Goal: Task Accomplishment & Management: Use online tool/utility

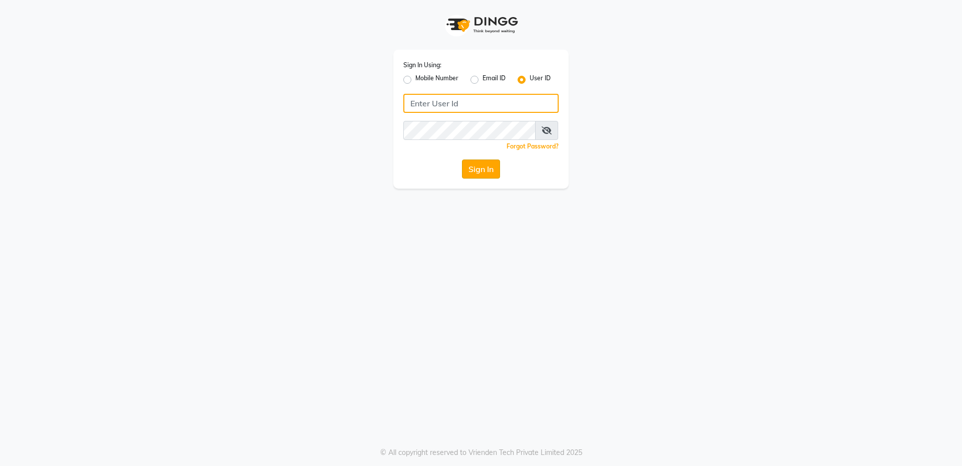
type input "raya nail studio"
click at [483, 166] on button "Sign In" at bounding box center [481, 168] width 38 height 19
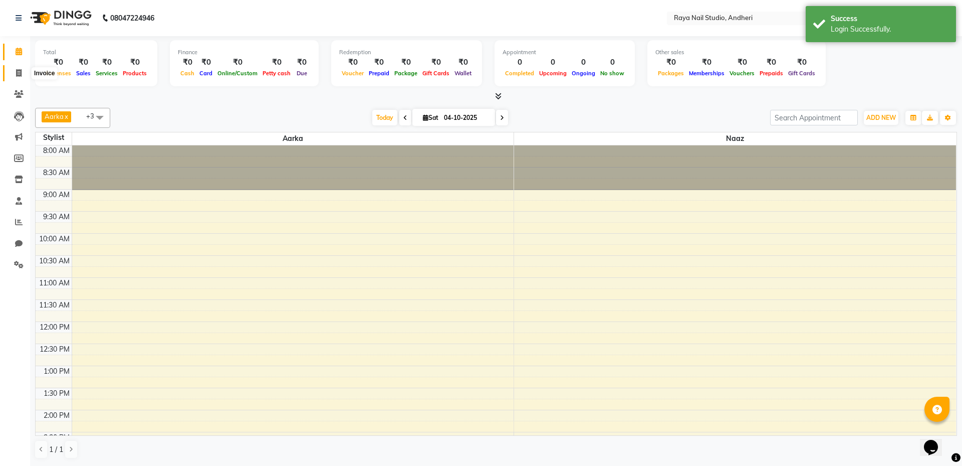
click at [19, 74] on icon at bounding box center [19, 73] width 6 height 8
select select "8980"
select select "service"
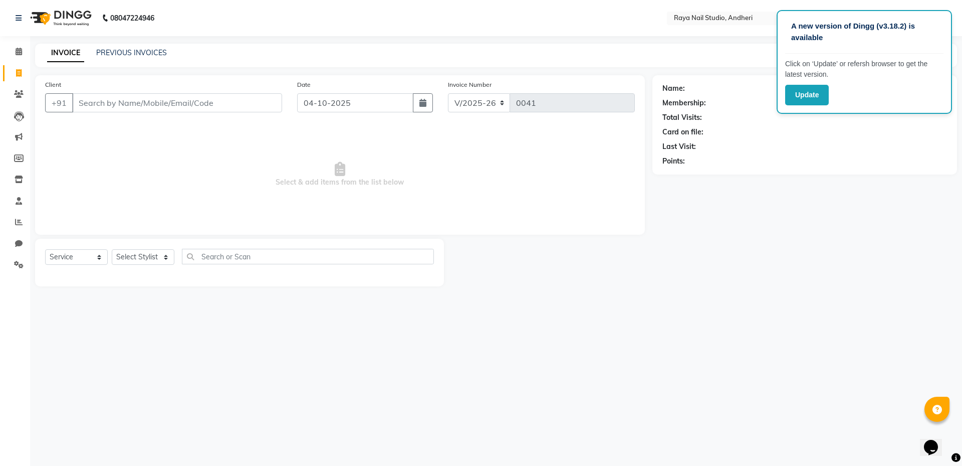
click at [873, 235] on div "Name: Membership: Total Visits: Card on file: Last Visit: Points:" at bounding box center [808, 180] width 312 height 211
click at [814, 95] on button "Update" at bounding box center [807, 95] width 44 height 21
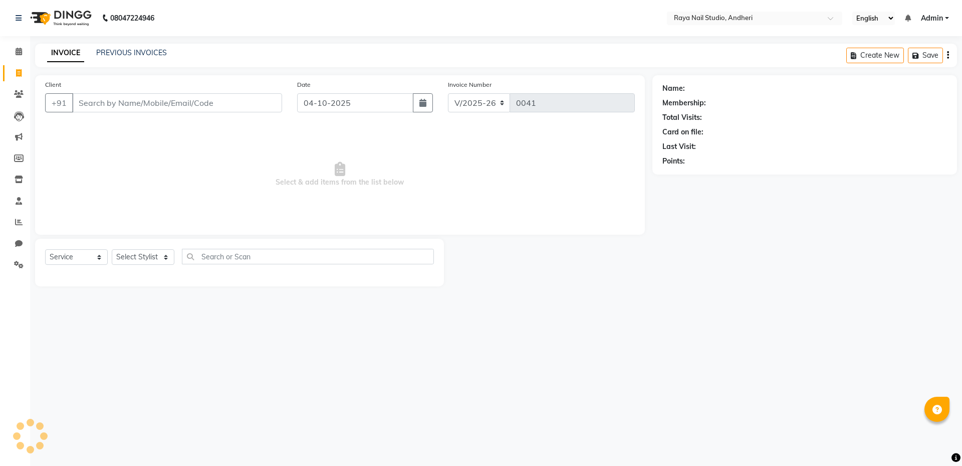
select select "8980"
select select "service"
click at [18, 98] on span at bounding box center [19, 95] width 18 height 12
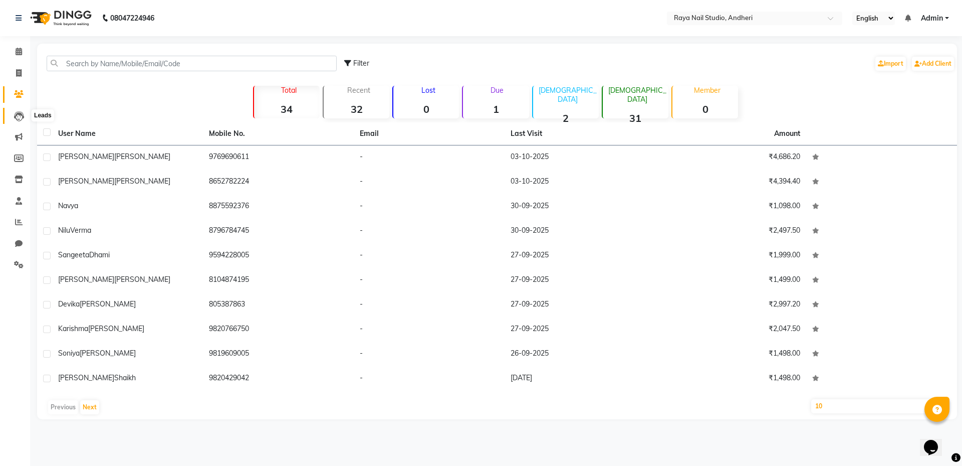
click at [15, 116] on icon at bounding box center [19, 116] width 10 height 10
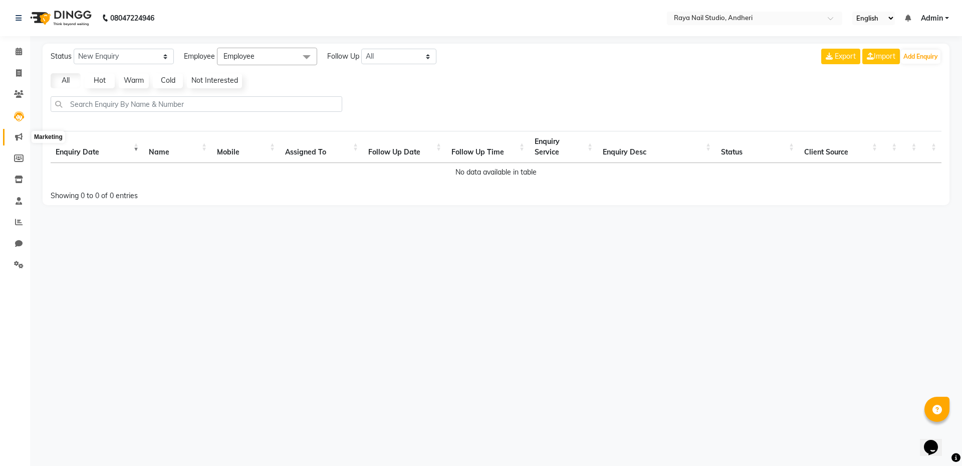
click at [18, 136] on icon at bounding box center [19, 137] width 8 height 8
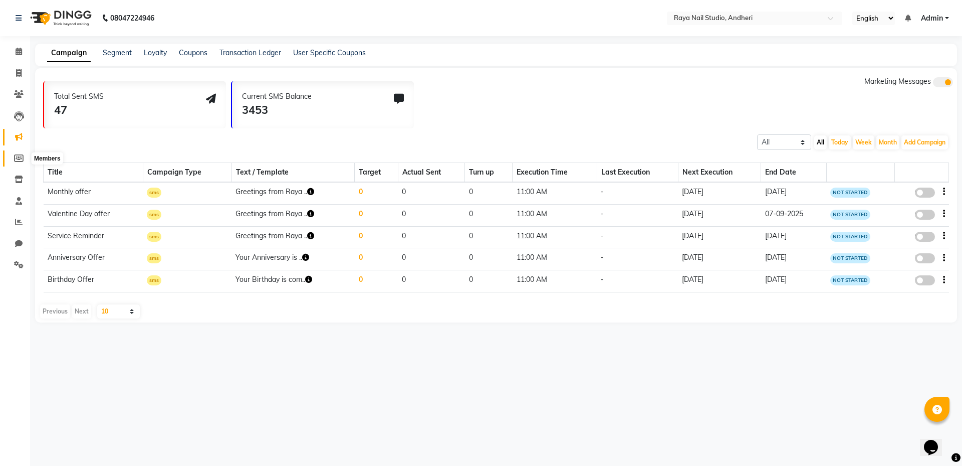
click at [19, 155] on icon at bounding box center [19, 158] width 10 height 8
select select
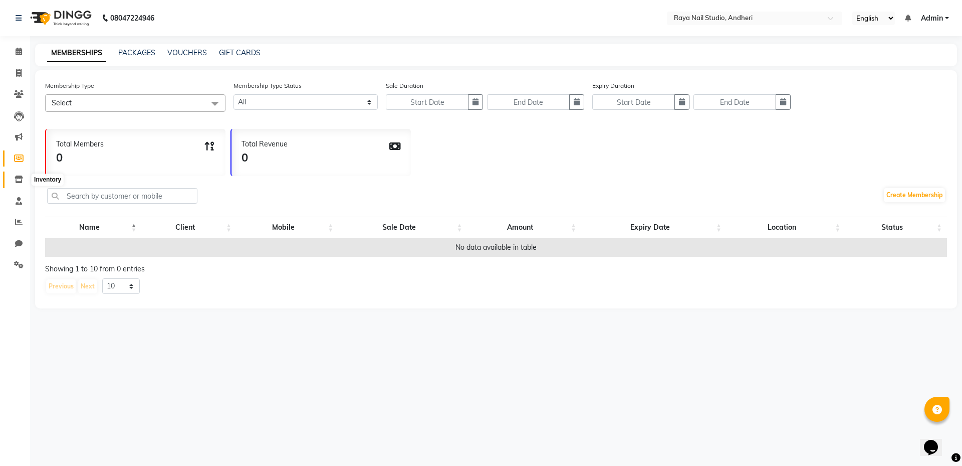
click at [17, 177] on icon at bounding box center [19, 179] width 9 height 8
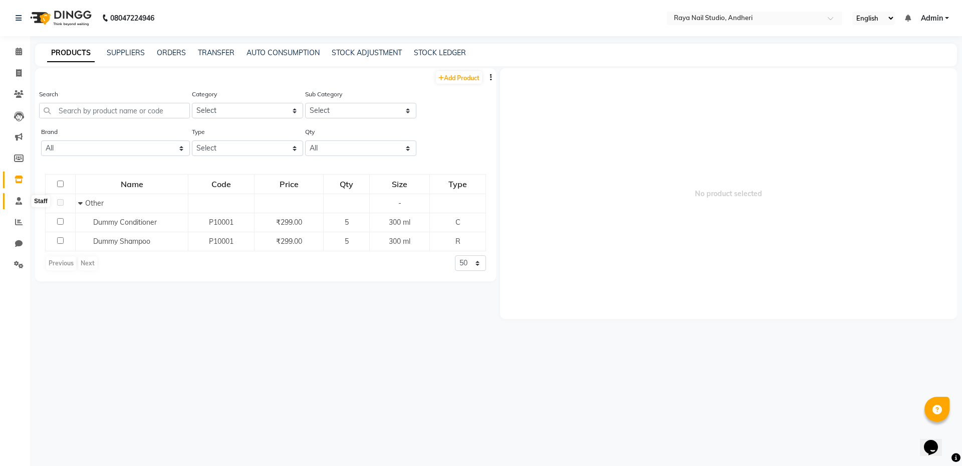
click at [19, 200] on icon at bounding box center [19, 201] width 7 height 8
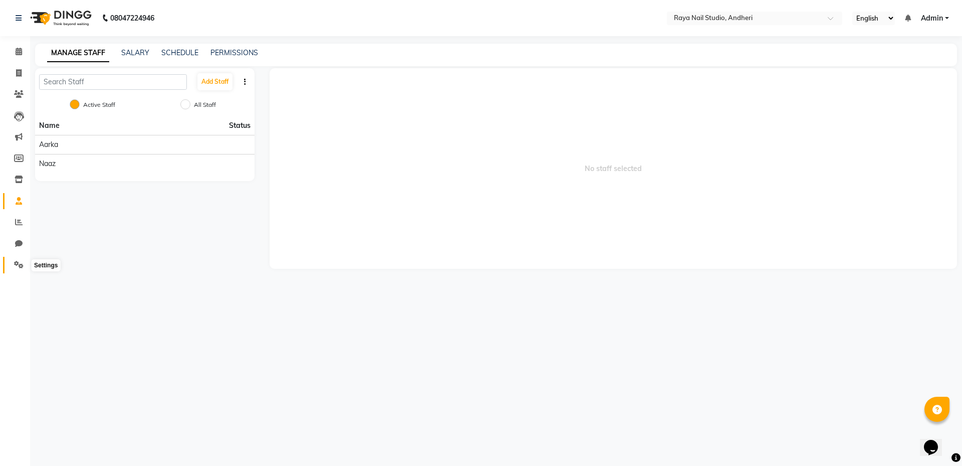
click at [17, 260] on span at bounding box center [19, 265] width 18 height 12
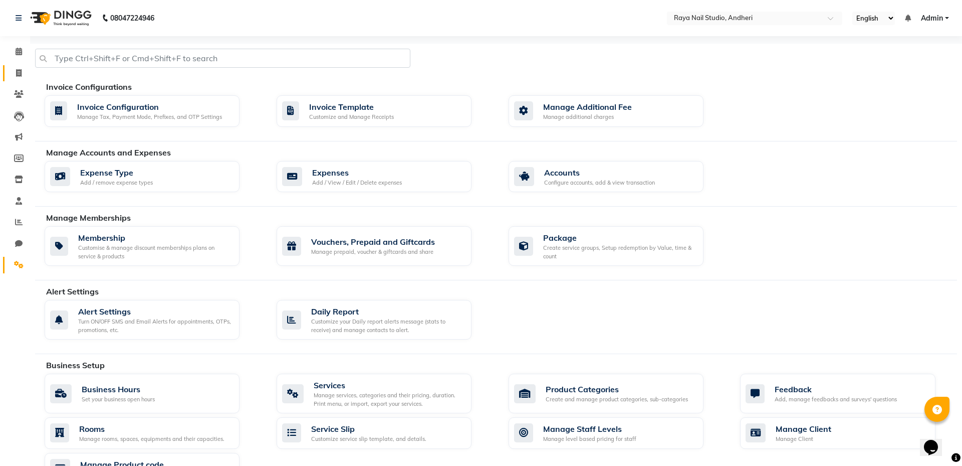
click at [17, 66] on link "Invoice" at bounding box center [15, 73] width 24 height 17
select select "service"
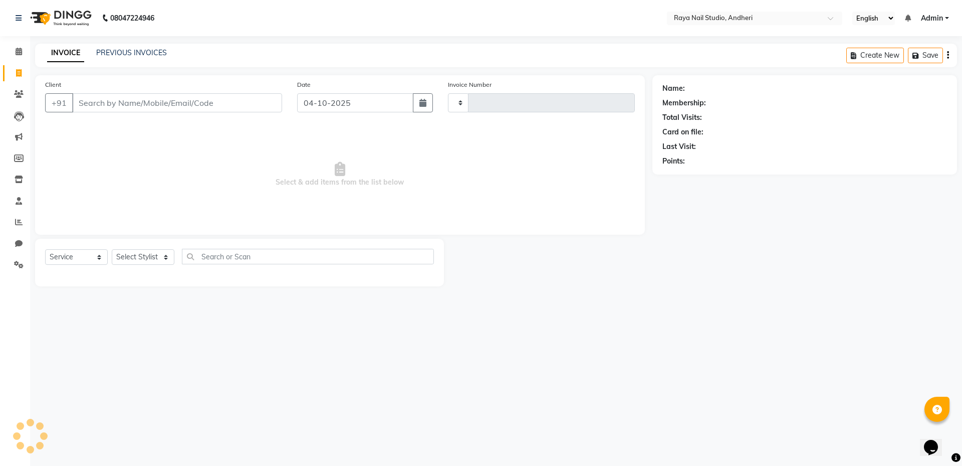
type input "0041"
select select "8980"
click at [118, 55] on link "PREVIOUS INVOICES" at bounding box center [131, 52] width 71 height 9
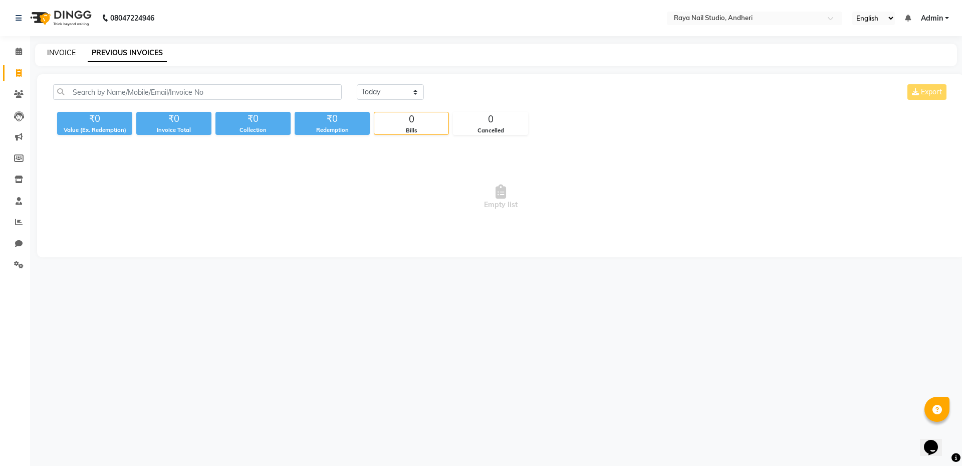
click at [60, 51] on link "INVOICE" at bounding box center [61, 52] width 29 height 9
select select "8980"
select select "service"
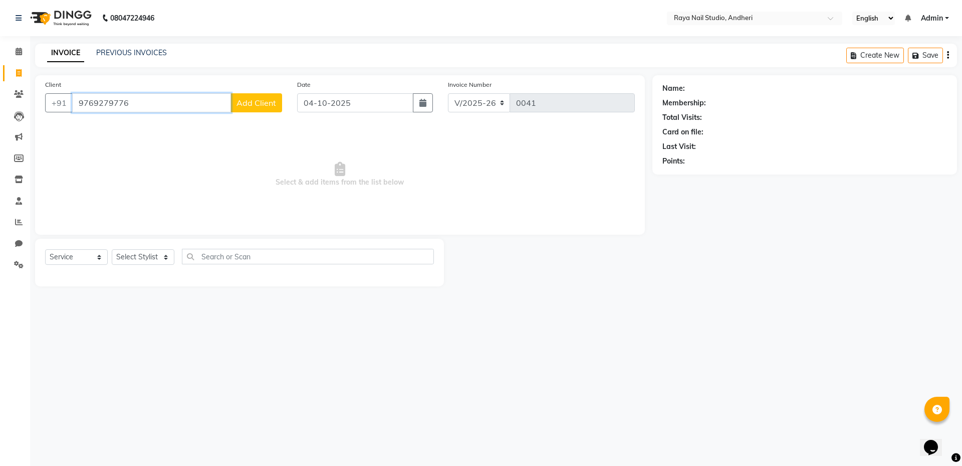
type input "9769279776"
click at [260, 110] on button "Add Client" at bounding box center [257, 102] width 52 height 19
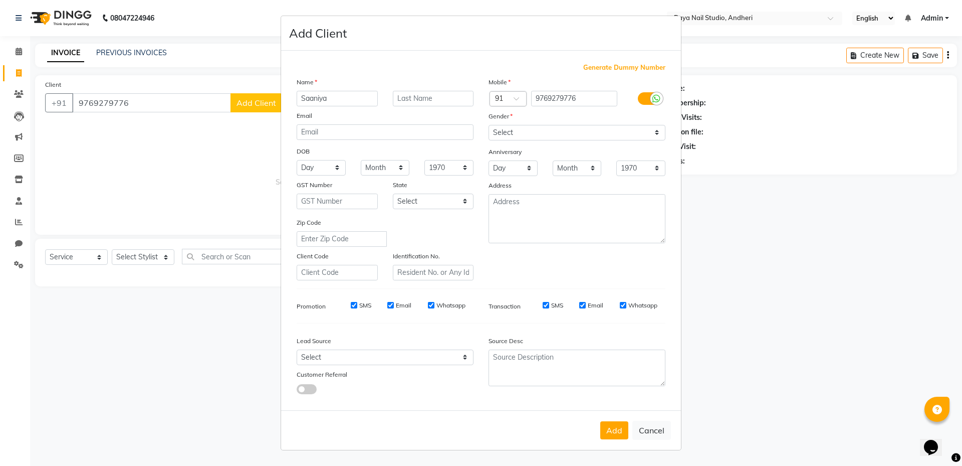
type input "Saaniya"
click at [441, 98] on input "text" at bounding box center [433, 99] width 81 height 16
type input "Fernades"
click at [656, 134] on select "Select Male Female Other Prefer Not To Say" at bounding box center [577, 133] width 177 height 16
select select "female"
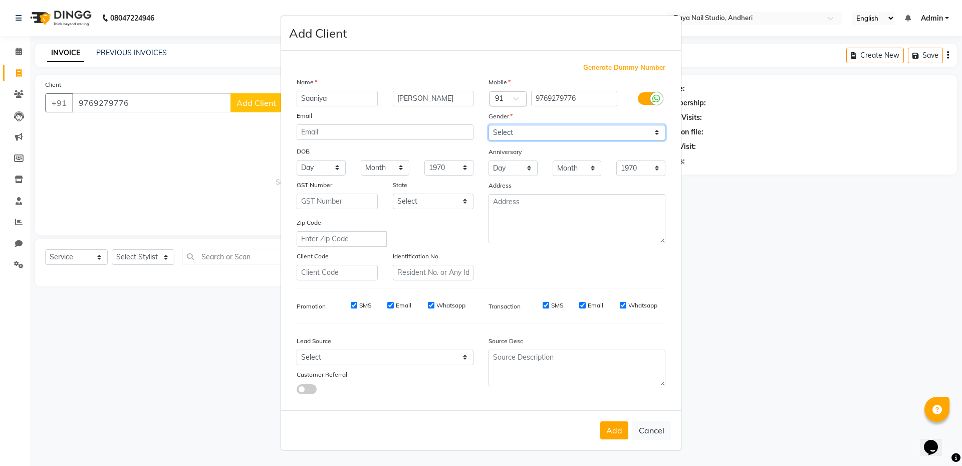
click at [489, 125] on select "Select Male Female Other Prefer Not To Say" at bounding box center [577, 133] width 177 height 16
click at [340, 167] on select "Day 01 02 03 04 05 06 07 08 09 10 11 12 13 14 15 16 17 18 19 20 21 22 23 24 25 …" at bounding box center [321, 168] width 49 height 16
select select "23"
click at [297, 160] on select "Day 01 02 03 04 05 06 07 08 09 10 11 12 13 14 15 16 17 18 19 20 21 22 23 24 25 …" at bounding box center [321, 168] width 49 height 16
click at [403, 167] on select "Month January February March April May June July August September October Novem…" at bounding box center [385, 168] width 49 height 16
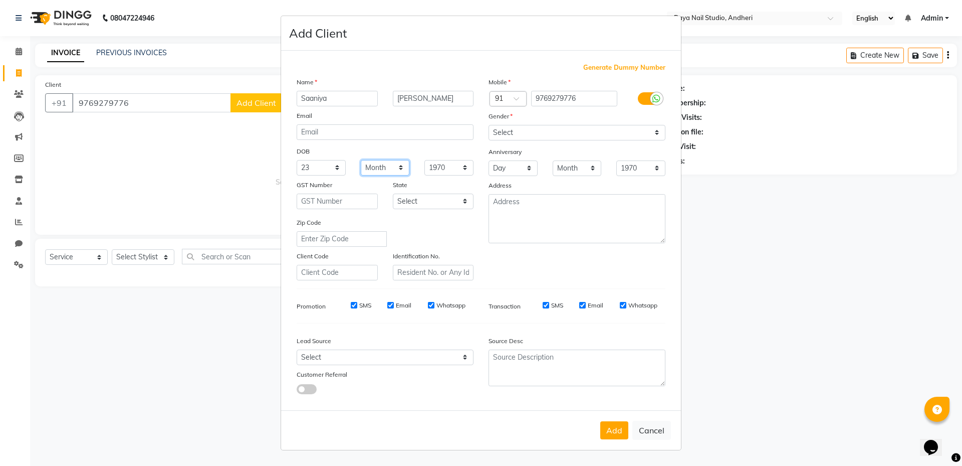
select select "05"
click at [361, 160] on select "Month January February March April May June July August September October Novem…" at bounding box center [385, 168] width 49 height 16
click at [465, 169] on select "1940 1941 1942 1943 1944 1945 1946 1947 1948 1949 1950 1951 1952 1953 1954 1955…" at bounding box center [448, 168] width 49 height 16
select select "1992"
click at [424, 160] on select "1940 1941 1942 1943 1944 1945 1946 1947 1948 1949 1950 1951 1952 1953 1954 1955…" at bounding box center [448, 168] width 49 height 16
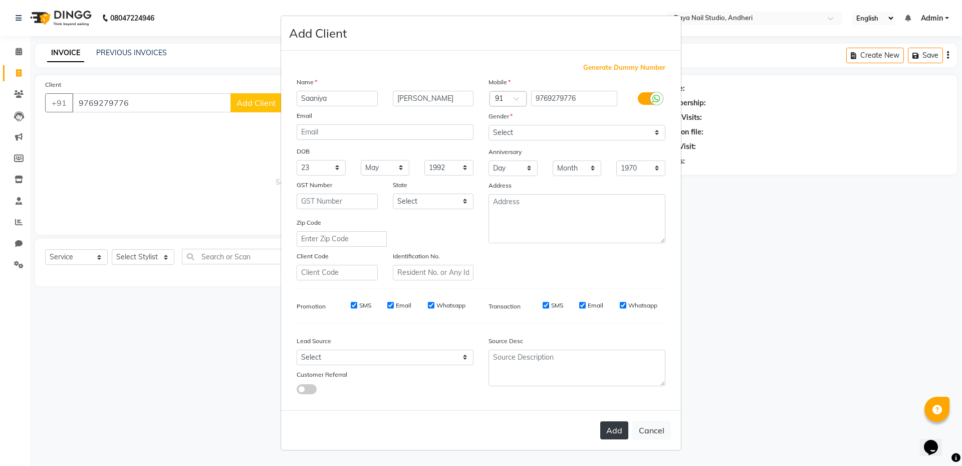
click at [616, 429] on button "Add" at bounding box center [614, 430] width 28 height 18
select select
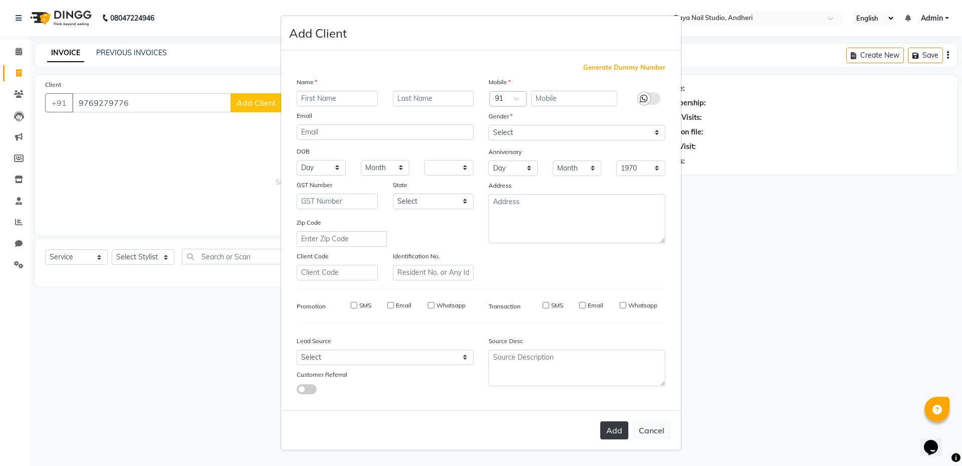
select select
checkbox input "false"
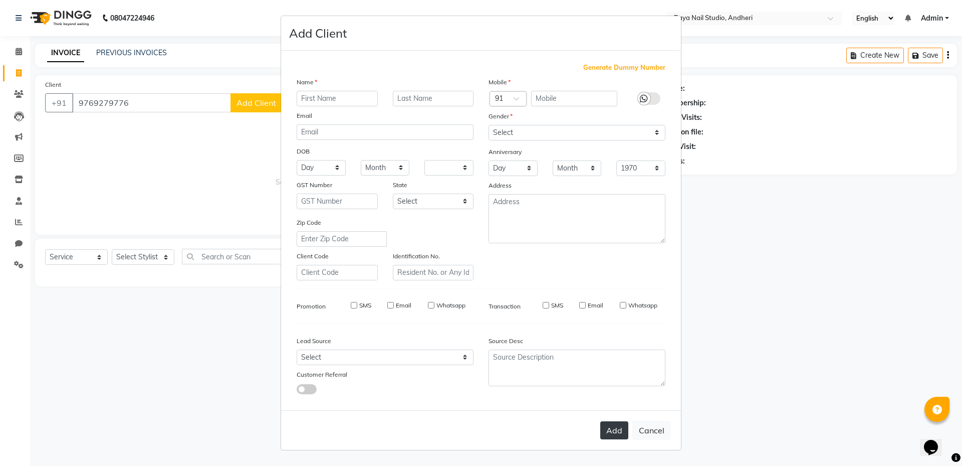
checkbox input "false"
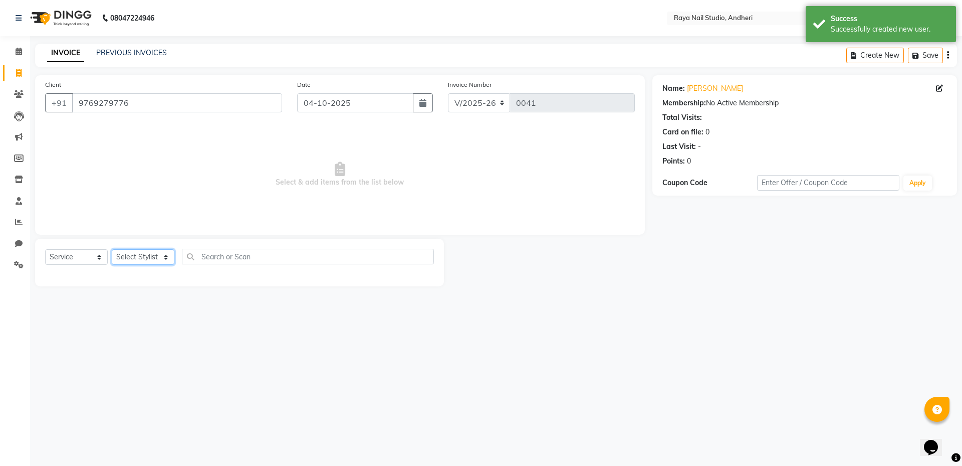
click at [167, 258] on select "Select Stylist Aarka Naaz" at bounding box center [143, 257] width 63 height 16
select select "90996"
click at [112, 249] on select "Select Stylist Aarka Naaz" at bounding box center [143, 257] width 63 height 16
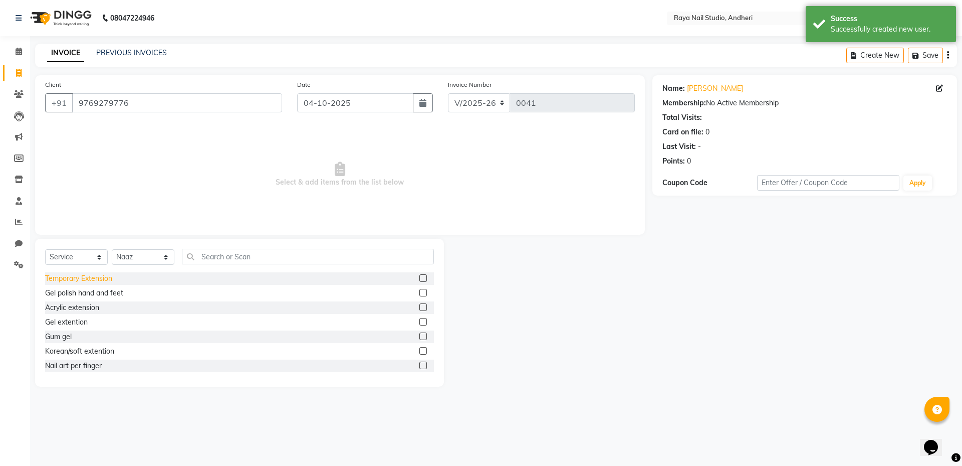
click at [99, 279] on div "Temporary Extension" at bounding box center [78, 278] width 67 height 11
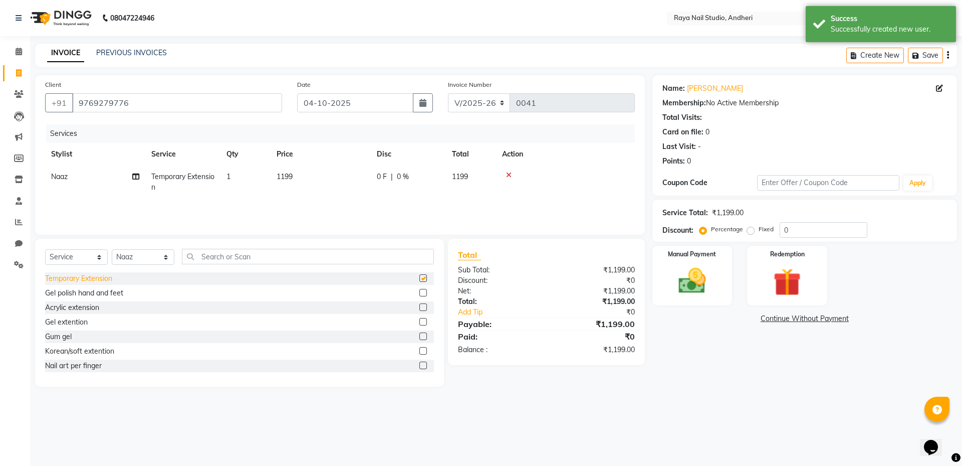
checkbox input "false"
click at [466, 176] on span "1199" at bounding box center [460, 176] width 16 height 9
select select "90996"
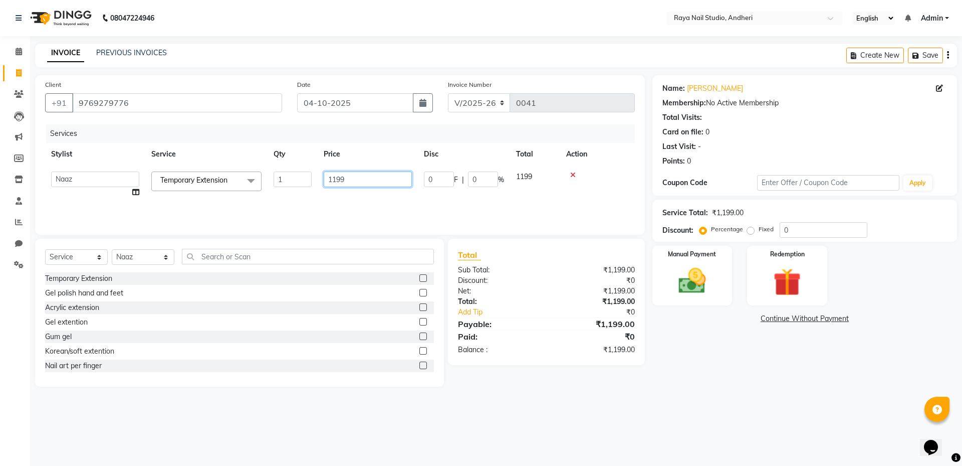
click at [344, 183] on input "1199" at bounding box center [368, 179] width 88 height 16
type input "1"
type input "799"
click at [562, 211] on div "Services Stylist Service Qty Price Disc Total Action Aarka Naaz Temporary Exten…" at bounding box center [340, 174] width 590 height 100
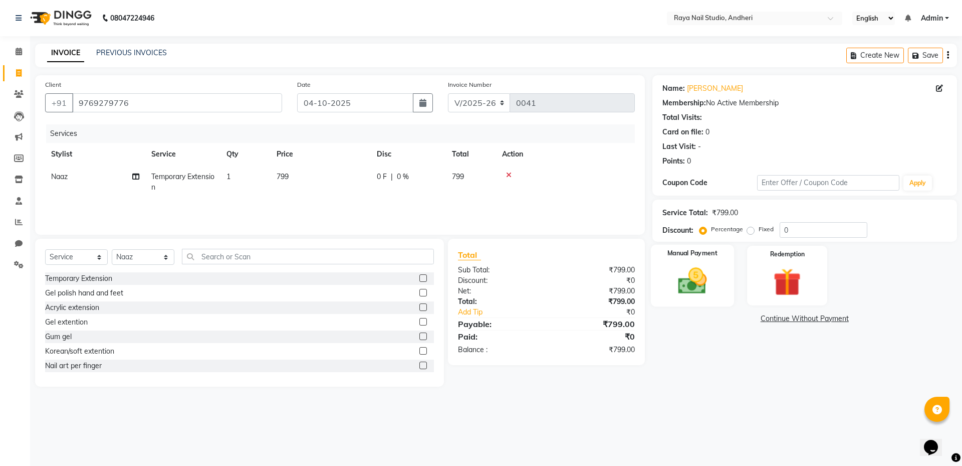
click at [684, 281] on img at bounding box center [692, 280] width 47 height 33
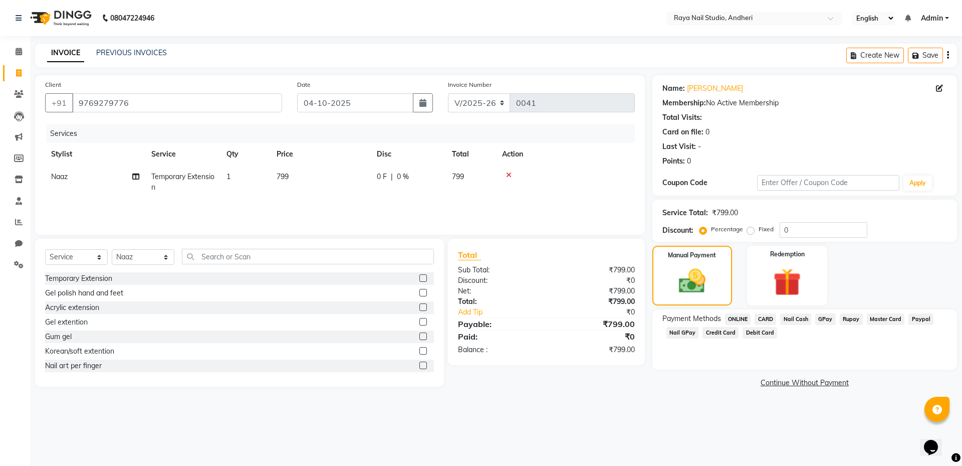
click at [825, 319] on span "GPay" at bounding box center [825, 319] width 21 height 12
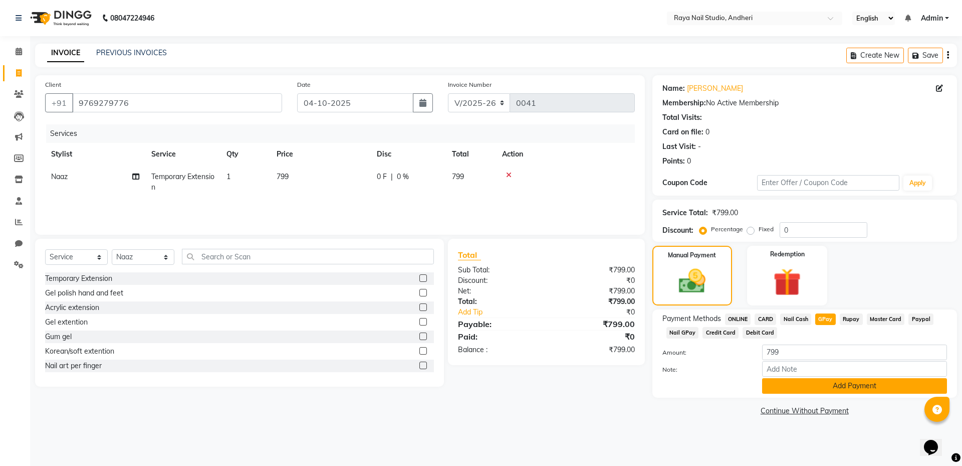
click at [801, 386] on button "Add Payment" at bounding box center [854, 386] width 185 height 16
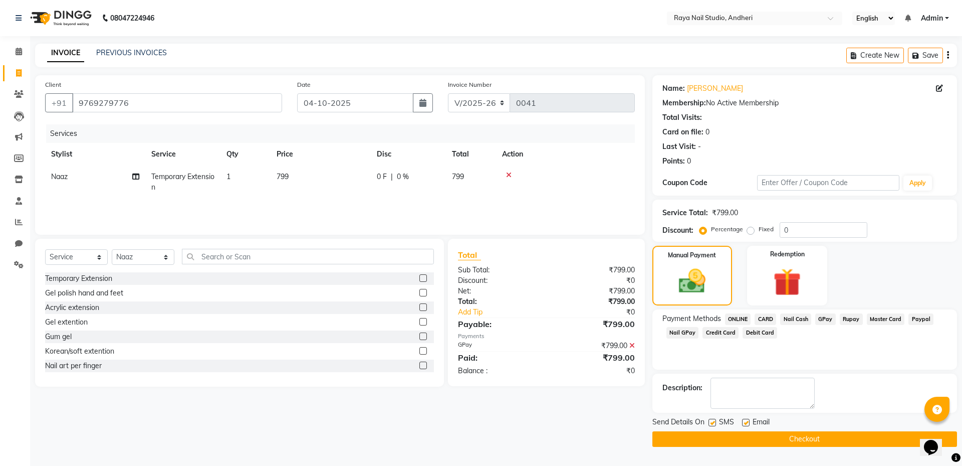
click at [811, 436] on button "Checkout" at bounding box center [804, 439] width 305 height 16
